Goal: Information Seeking & Learning: Learn about a topic

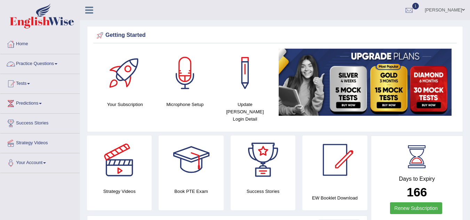
click at [52, 62] on link "Practice Questions" at bounding box center [39, 62] width 79 height 17
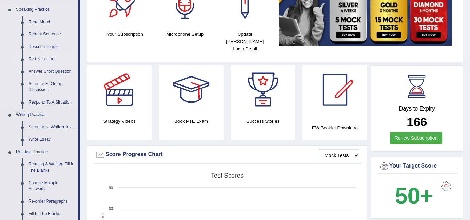
scroll to position [71, 0]
click at [32, 127] on link "Summarize Written Text" at bounding box center [51, 127] width 53 height 13
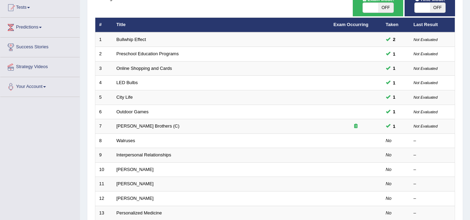
scroll to position [77, 0]
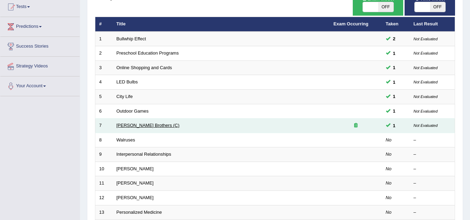
click at [122, 125] on link "Wright Brothers (C)" at bounding box center [147, 125] width 63 height 5
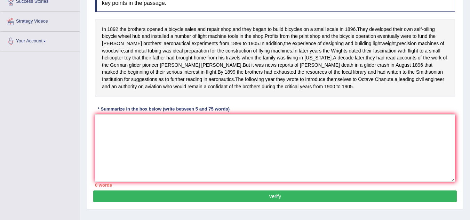
scroll to position [123, 0]
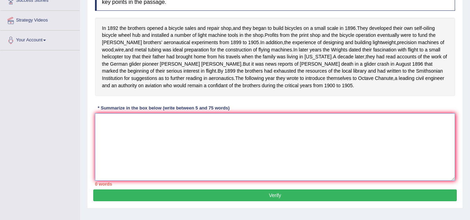
click at [122, 130] on textarea at bounding box center [275, 146] width 360 height 67
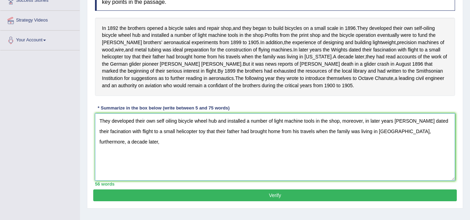
click at [123, 130] on textarea "They developed their own self oiling bicycle wheel hub and installed a number o…" at bounding box center [275, 146] width 360 height 67
click at [448, 136] on textarea "They developed their own self oiling bicycle wheel hub and installed a number o…" at bounding box center [275, 146] width 360 height 67
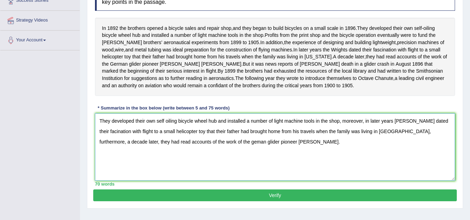
type textarea "They developed their own self oiling bicycle wheel hub and installed a number o…"
click at [271, 201] on button "Verify" at bounding box center [274, 196] width 363 height 12
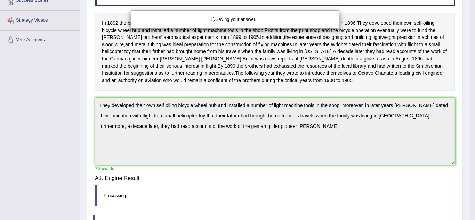
click at [271, 206] on div "Saving your answer..." at bounding box center [237, 110] width 475 height 220
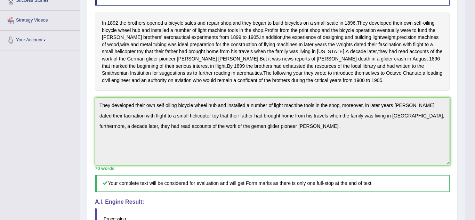
click at [271, 206] on div "Our A.I. Engine is working on your text analysis! Please be patient. It may tak…" at bounding box center [237, 110] width 475 height 220
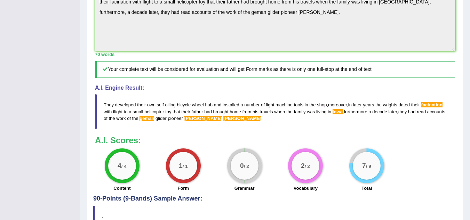
scroll to position [238, 0]
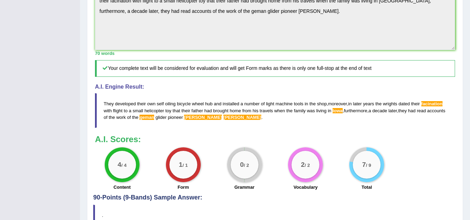
click at [271, 201] on h4 "90-Points (9-Bands) Sample Answer:" at bounding box center [274, 29] width 363 height 346
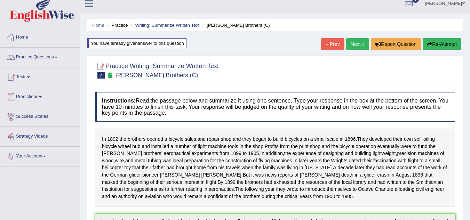
scroll to position [6, 0]
click at [353, 46] on link "Next »" at bounding box center [357, 45] width 23 height 12
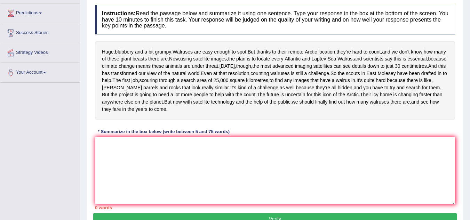
scroll to position [91, 0]
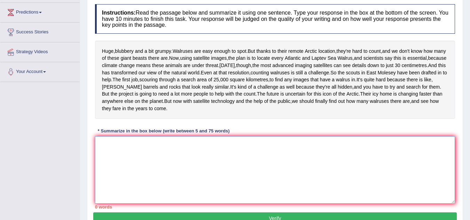
click at [167, 190] on textarea at bounding box center [275, 169] width 360 height 67
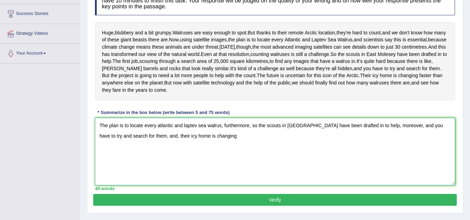
scroll to position [108, 0]
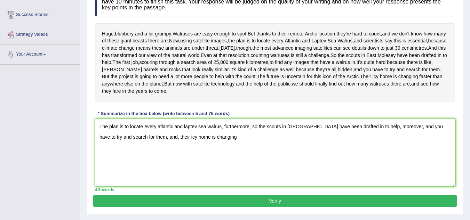
click at [353, 45] on div "Huge , blubbery and a bit grumpy . Walruses are easy enough to spot . But thank…" at bounding box center [275, 62] width 360 height 78
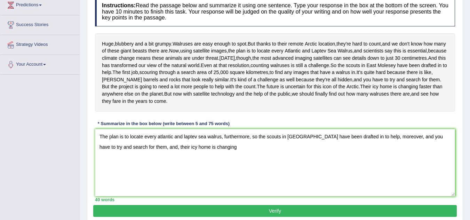
scroll to position [98, 0]
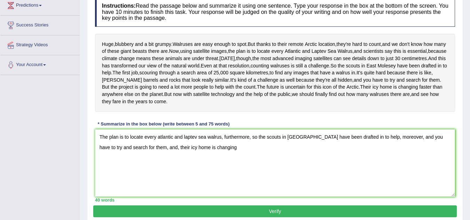
click at [226, 180] on textarea "The plan is to locate every atlantic and laptev sea walrus, furthermore, so the…" at bounding box center [275, 162] width 360 height 67
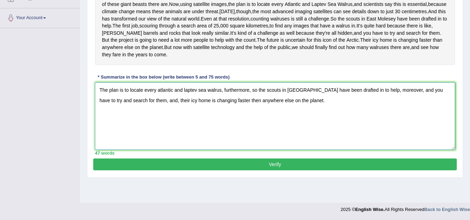
scroll to position [153, 0]
type textarea "The plan is to locate every atlantic and laptev sea walrus, furthermore, so the…"
click at [274, 170] on button "Verify" at bounding box center [274, 165] width 363 height 12
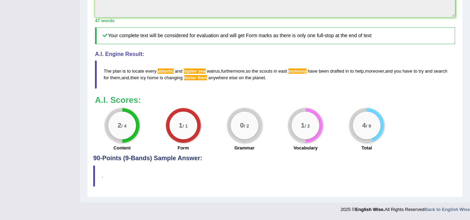
scroll to position [296, 0]
